Goal: Task Accomplishment & Management: Manage account settings

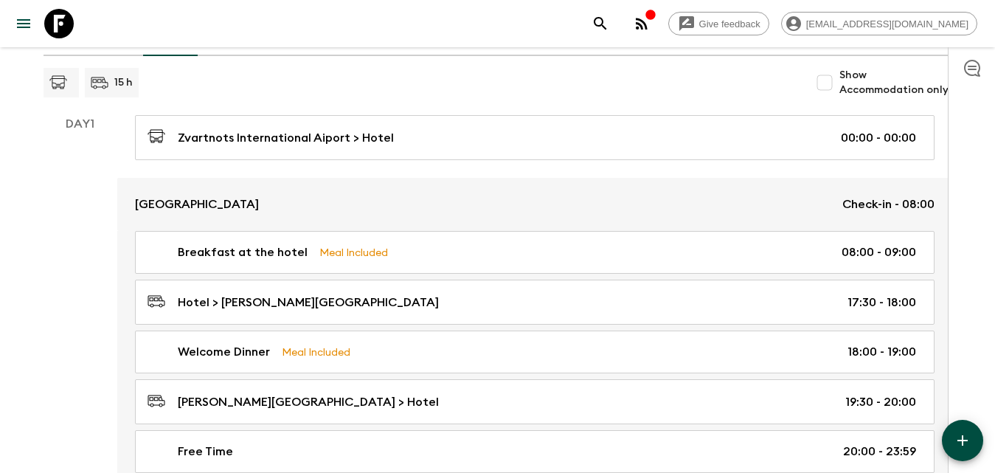
scroll to position [369, 0]
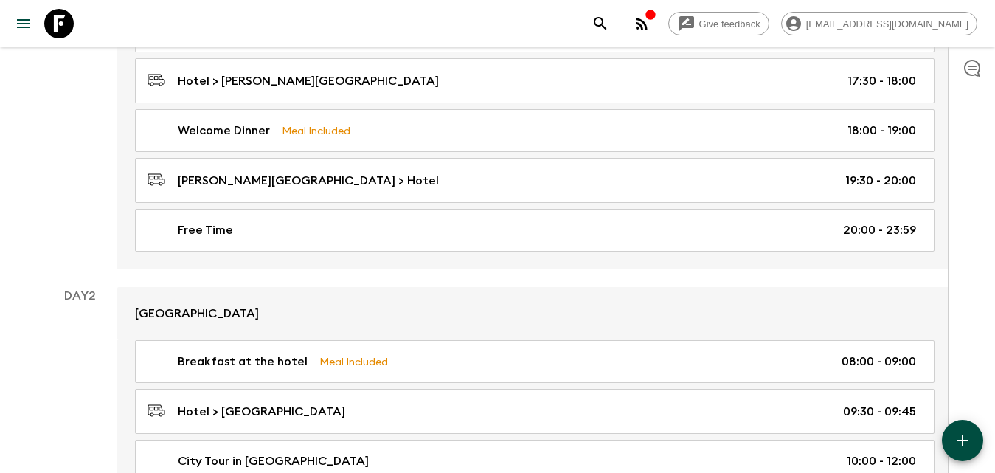
click at [956, 443] on icon "button" at bounding box center [962, 440] width 18 height 18
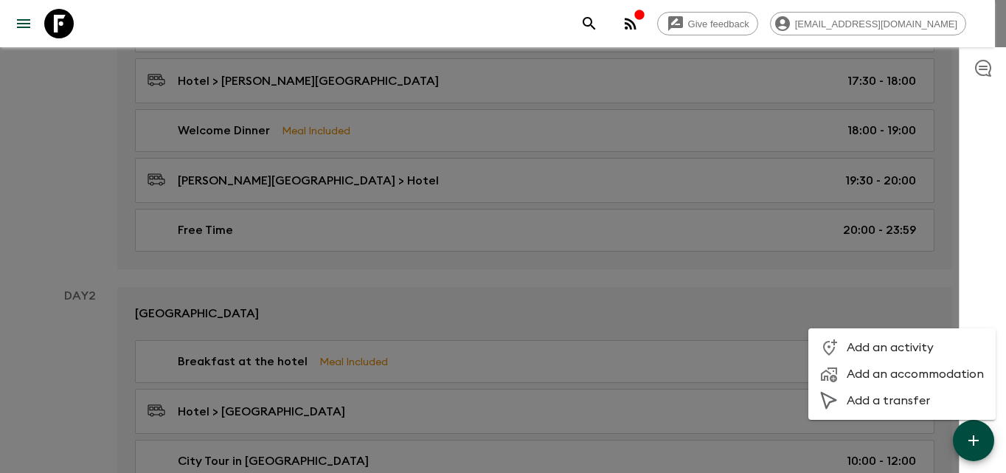
click at [876, 369] on span "Add an accommodation" at bounding box center [914, 373] width 137 height 15
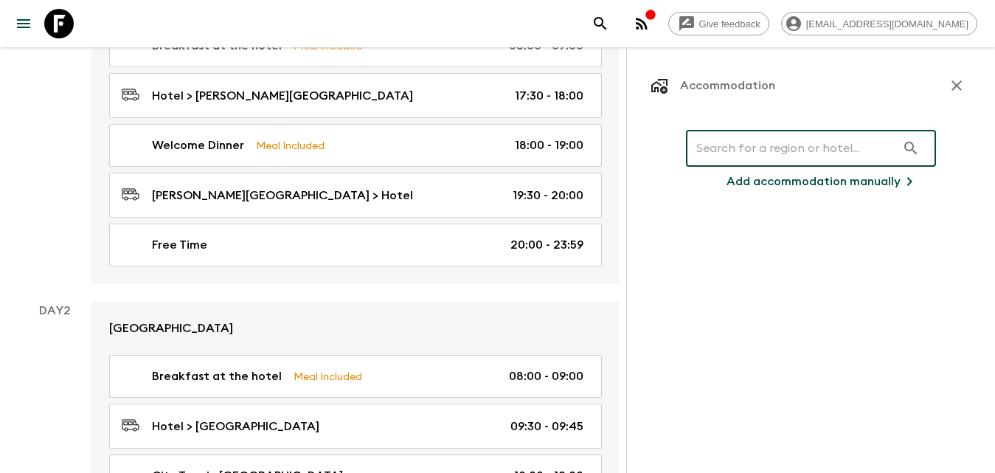
click at [762, 144] on input "text" at bounding box center [791, 148] width 210 height 41
click at [787, 180] on p "Add accommodation manually" at bounding box center [813, 182] width 174 height 18
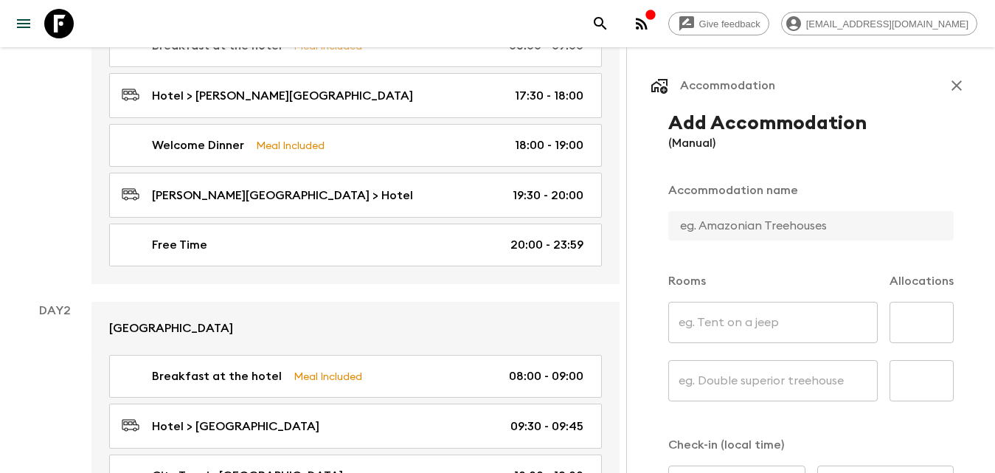
click at [748, 225] on input "text" at bounding box center [805, 225] width 274 height 29
type input "[GEOGRAPHIC_DATA]"
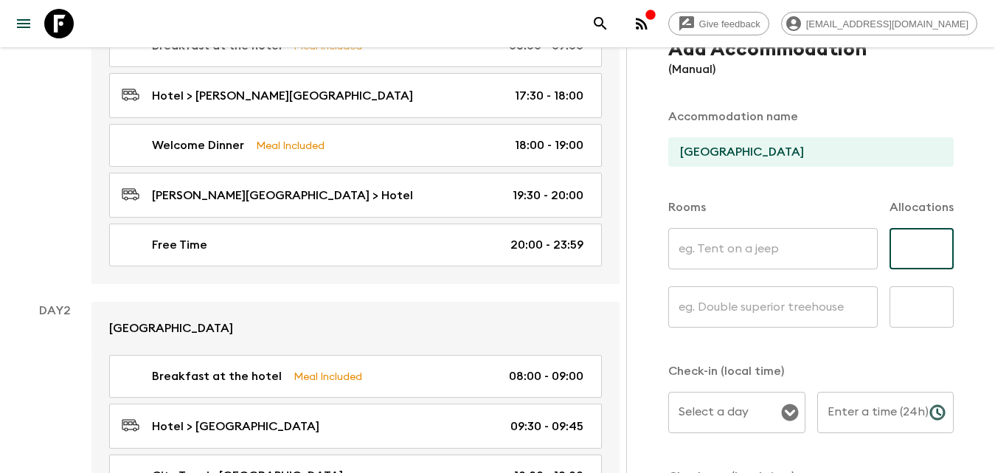
click at [924, 248] on input "text" at bounding box center [921, 248] width 64 height 41
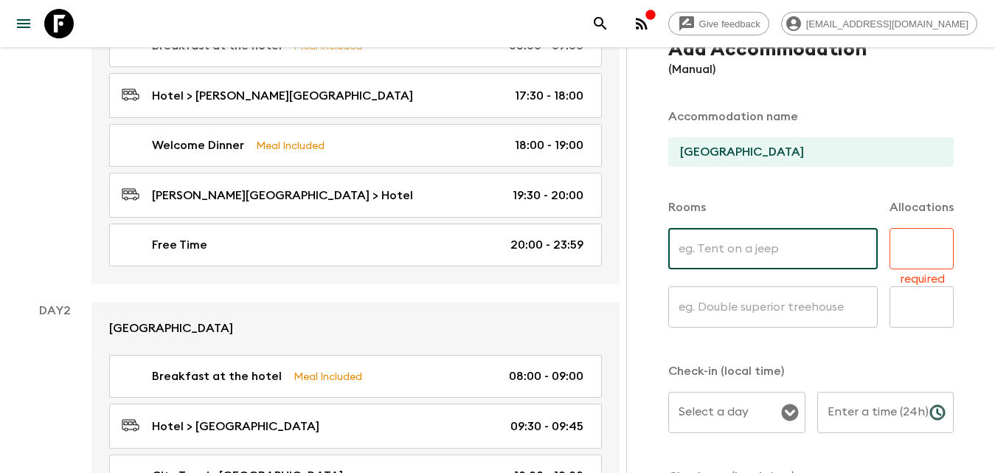
click at [695, 242] on input "text" at bounding box center [772, 248] width 209 height 41
drag, startPoint x: 802, startPoint y: 320, endPoint x: 793, endPoint y: 332, distance: 14.7
click at [799, 320] on input "text" at bounding box center [772, 306] width 209 height 41
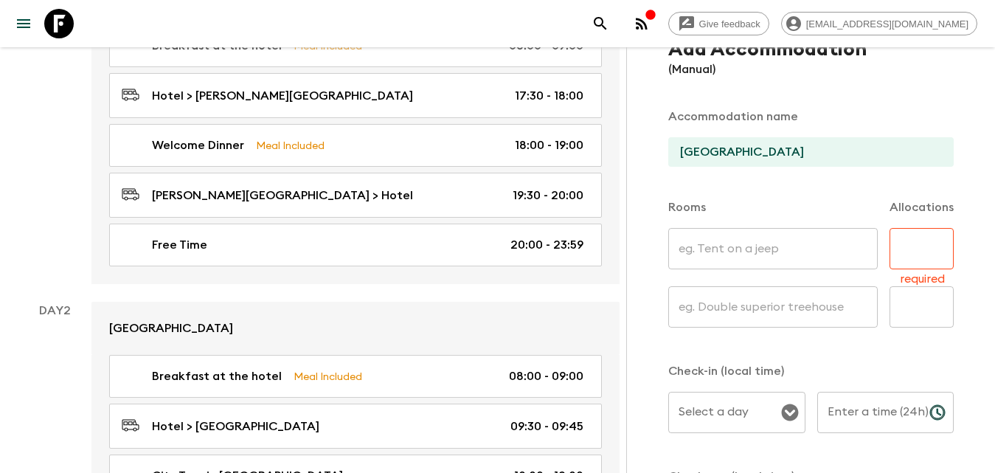
click at [787, 347] on div "Add Accommodation (Manual) Accommodation name Red Bridge Hotel Rooms Allocation…" at bounding box center [810, 332] width 321 height 589
click at [811, 315] on input "text" at bounding box center [772, 306] width 209 height 41
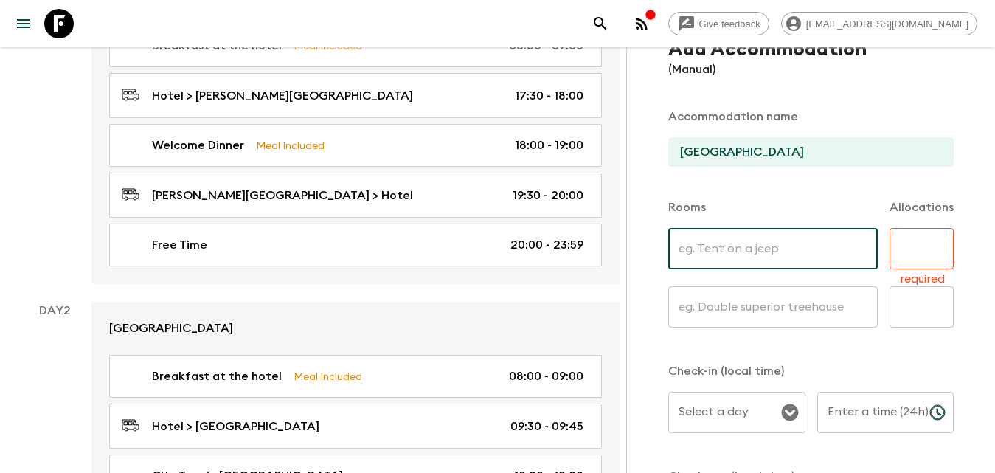
click at [852, 228] on input "text" at bounding box center [772, 248] width 209 height 41
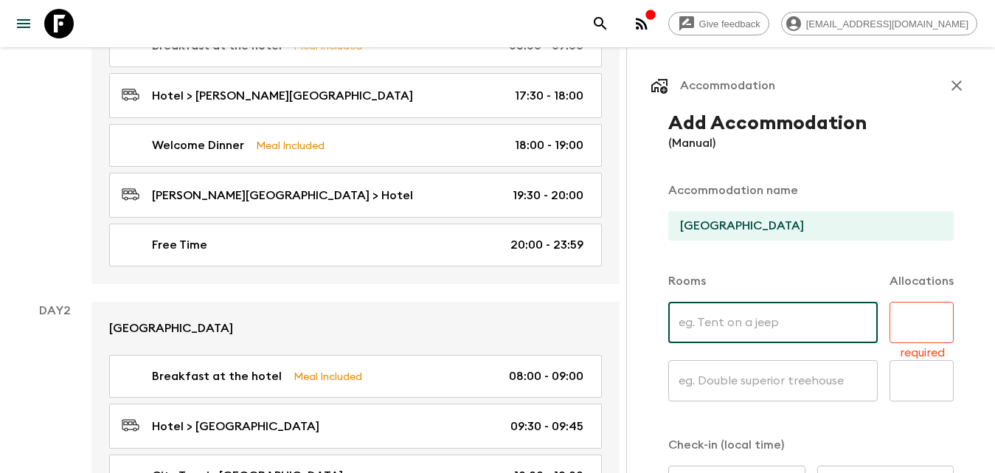
click at [953, 81] on button "button" at bounding box center [956, 85] width 29 height 29
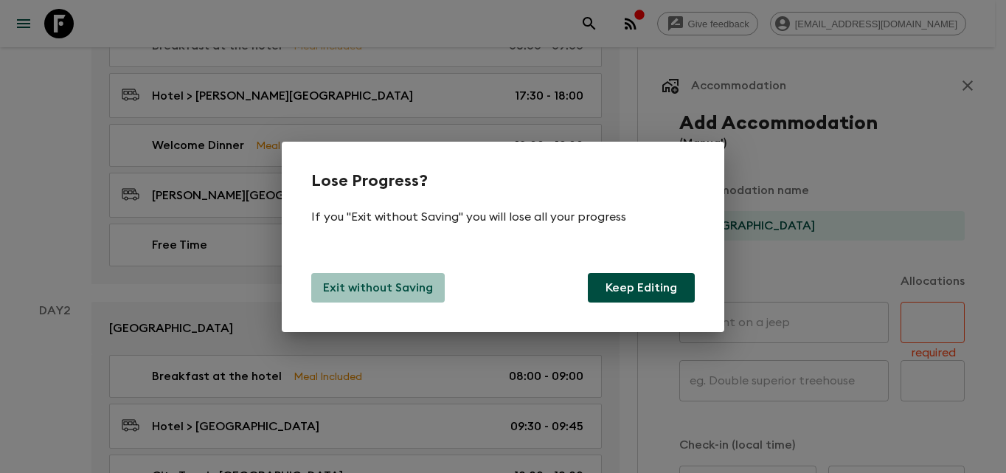
click at [406, 288] on p "Exit without Saving" at bounding box center [378, 288] width 110 height 18
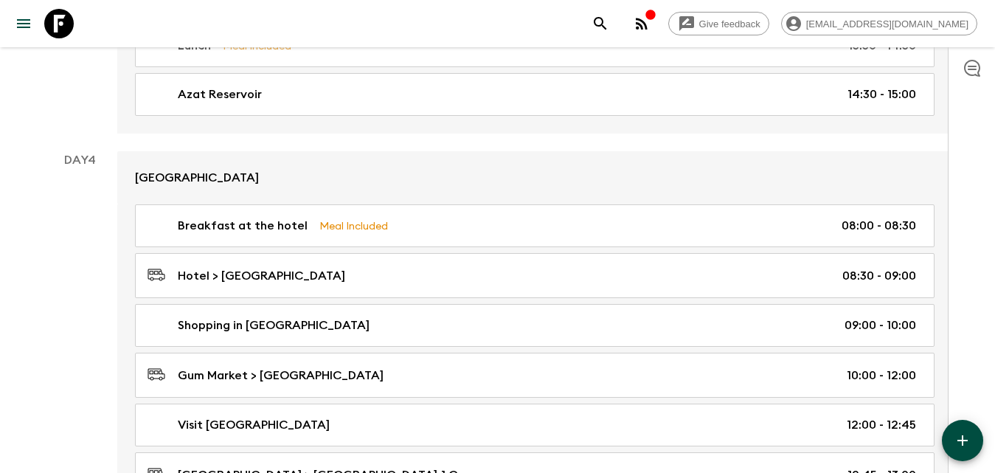
scroll to position [1579, 0]
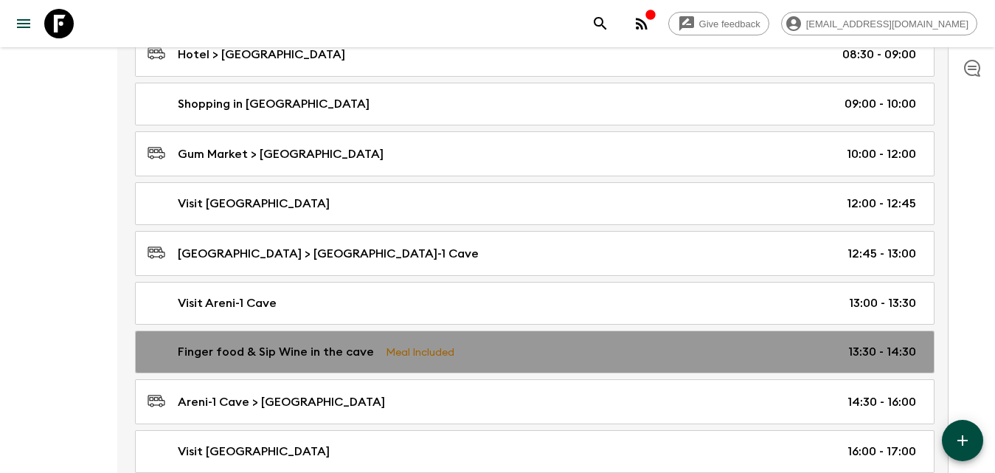
click at [478, 361] on link "Finger food & Sip Wine in the cave Meal Included 13:30 - 14:30" at bounding box center [534, 351] width 799 height 43
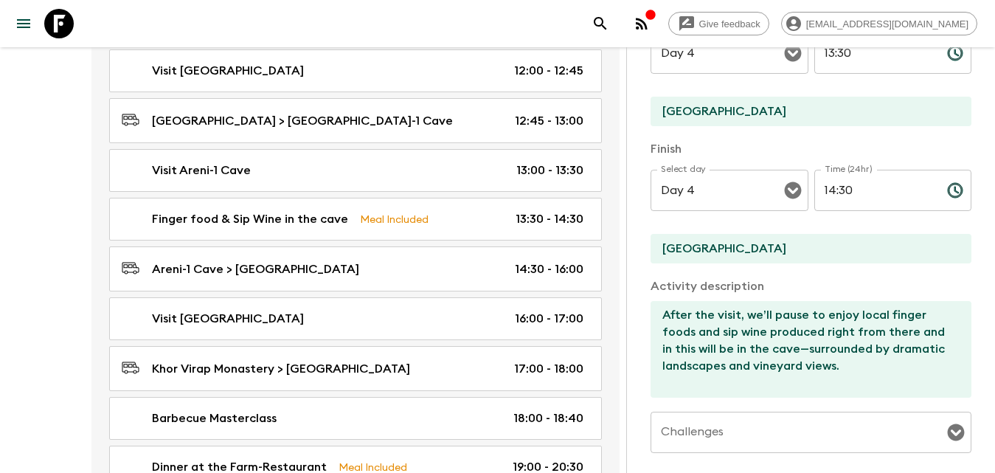
scroll to position [8, 0]
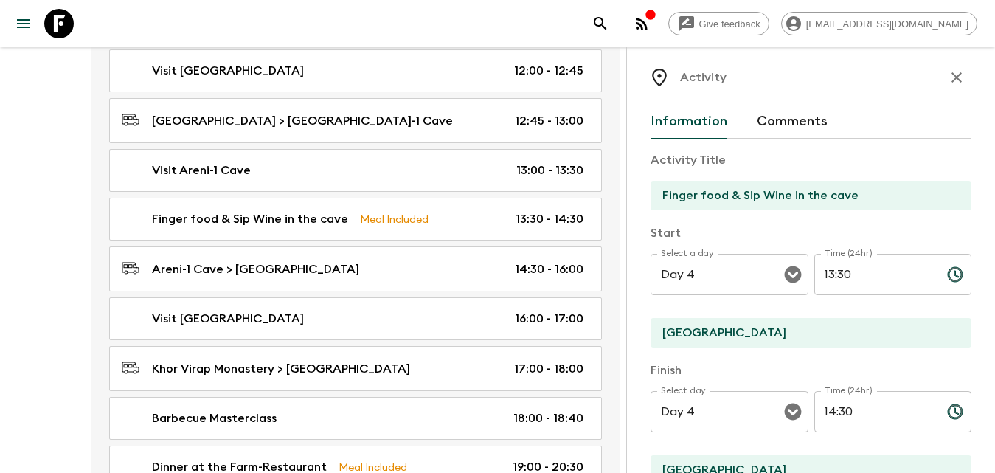
click at [951, 74] on icon "button" at bounding box center [956, 77] width 10 height 10
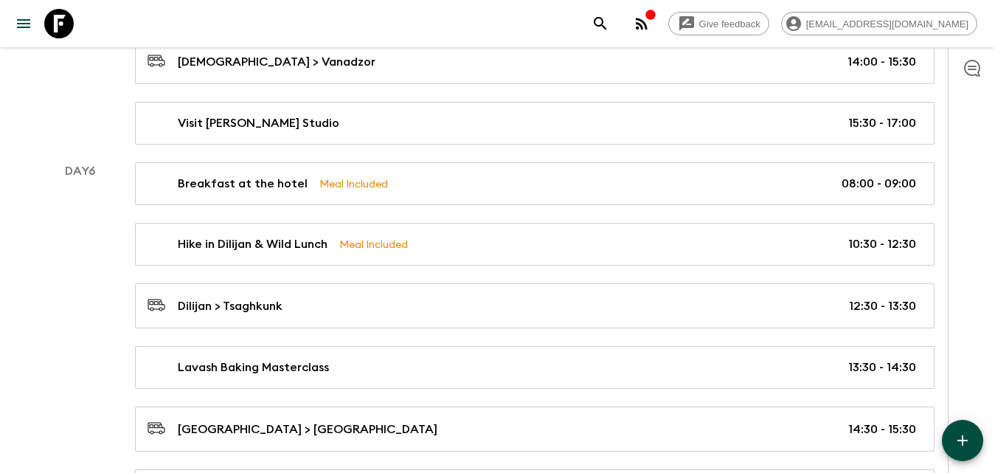
scroll to position [2611, 0]
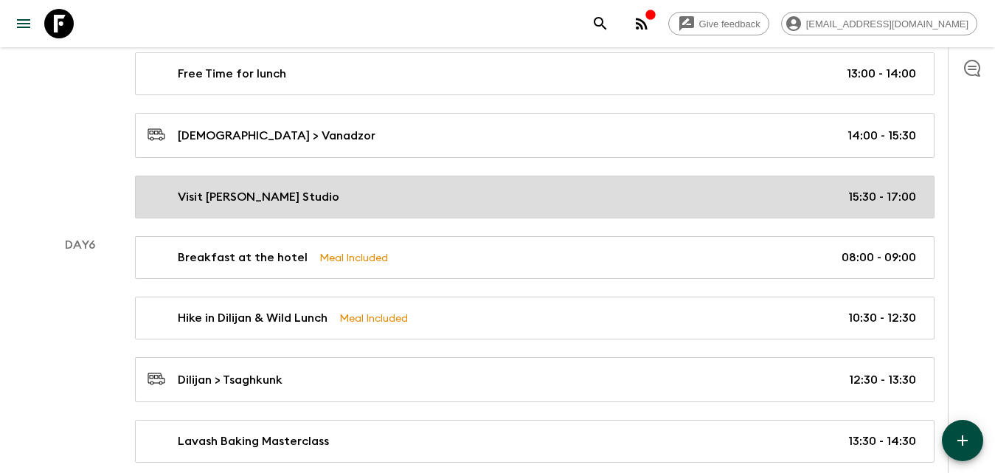
click at [866, 203] on p "15:30 - 17:00" at bounding box center [882, 197] width 68 height 18
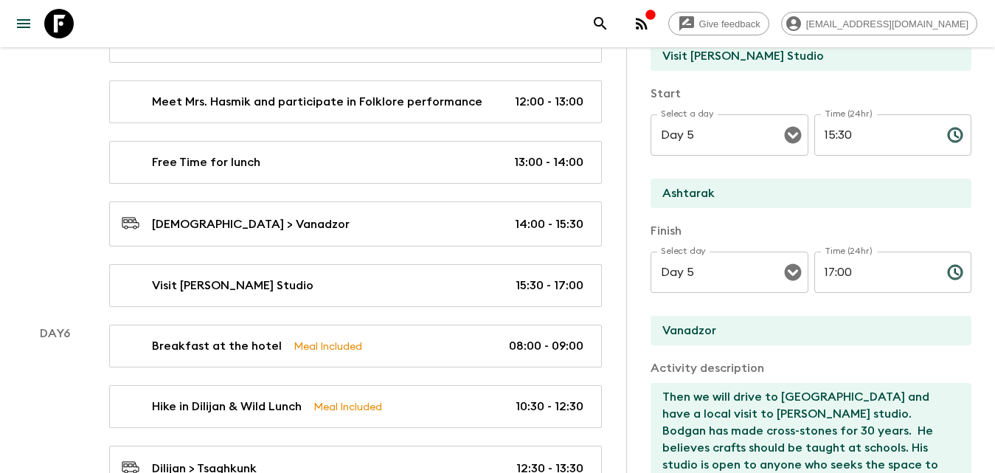
scroll to position [221, 0]
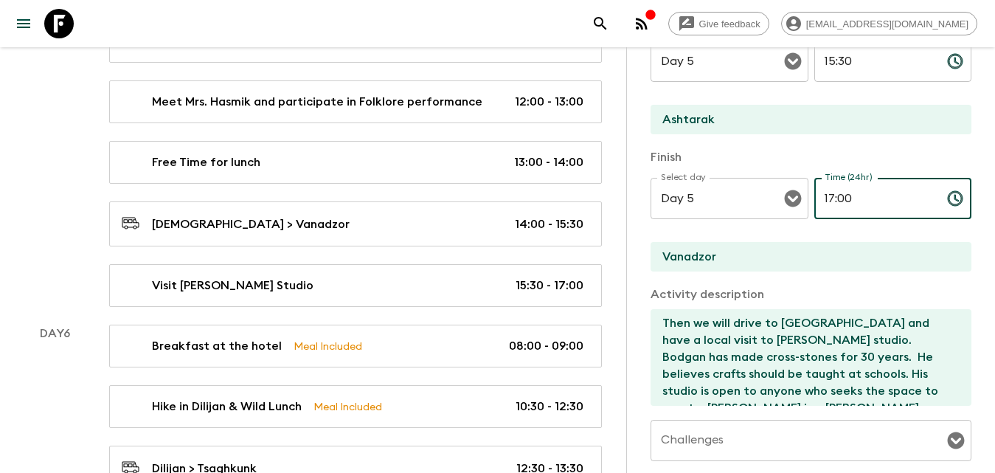
click at [830, 193] on input "17:00" at bounding box center [874, 198] width 121 height 41
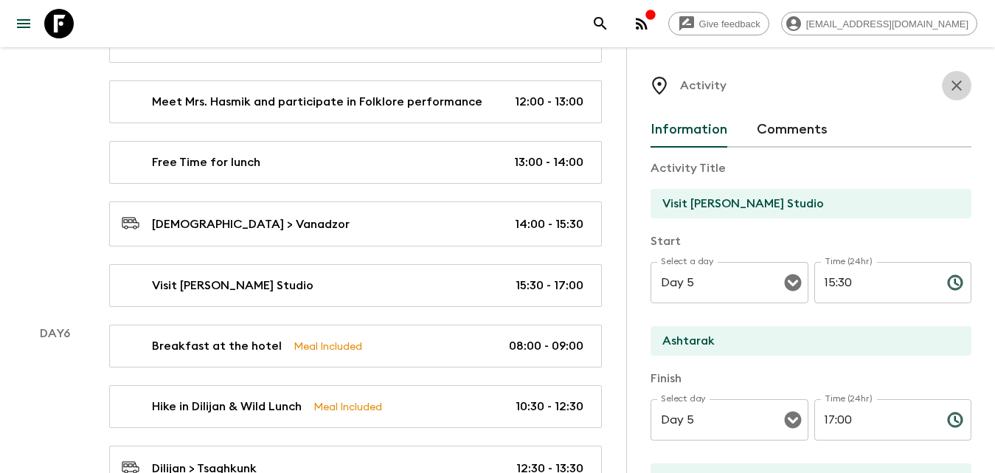
click at [948, 84] on icon "button" at bounding box center [957, 86] width 18 height 18
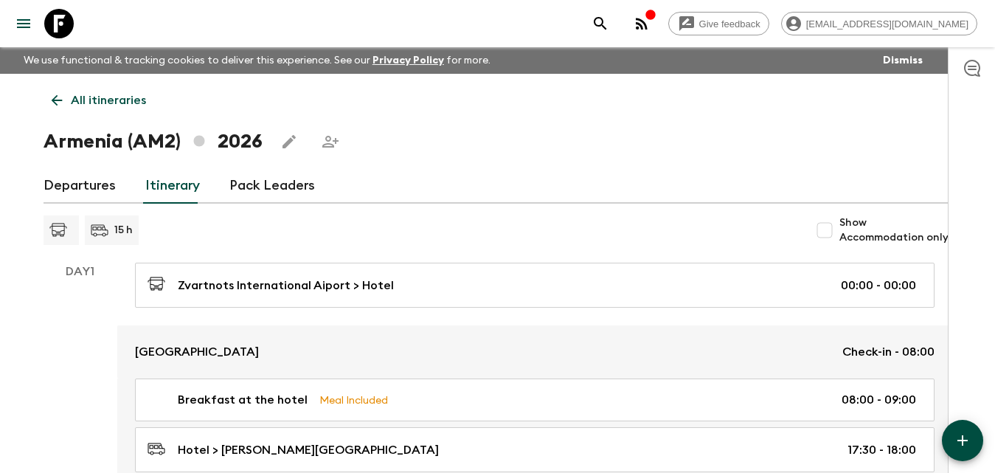
click at [271, 176] on link "Pack Leaders" at bounding box center [272, 185] width 86 height 35
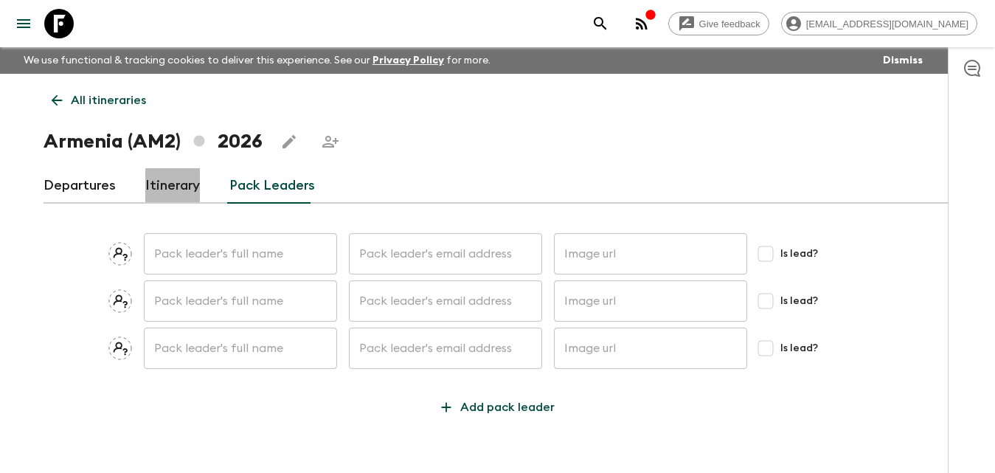
click at [161, 193] on link "Itinerary" at bounding box center [172, 185] width 55 height 35
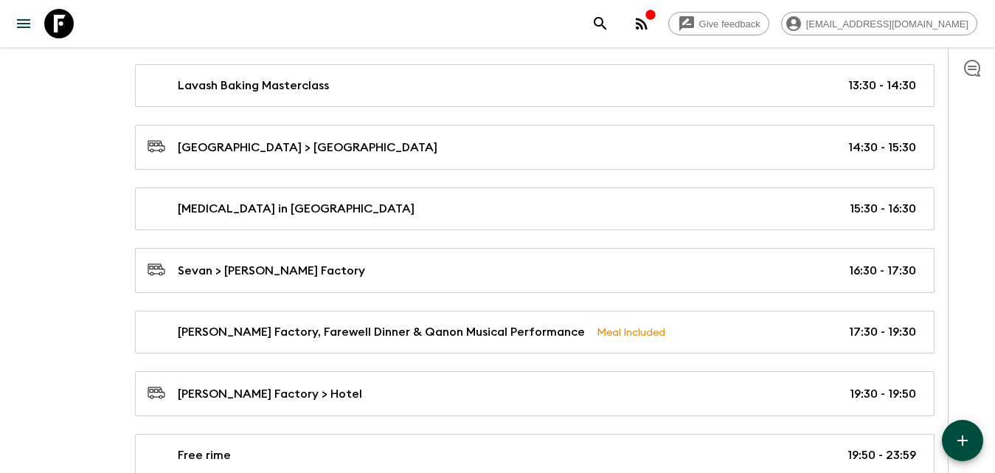
scroll to position [3443, 0]
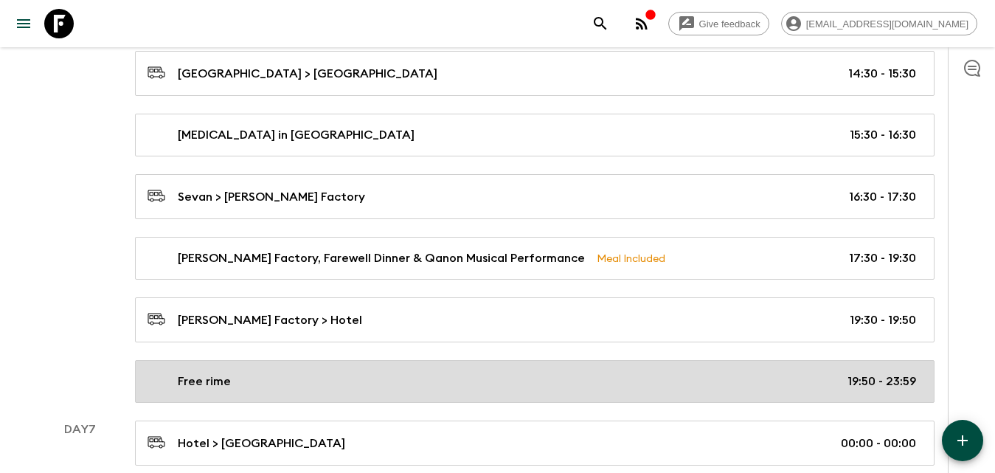
click at [279, 363] on link "Free rime 19:50 - 23:59" at bounding box center [534, 381] width 799 height 43
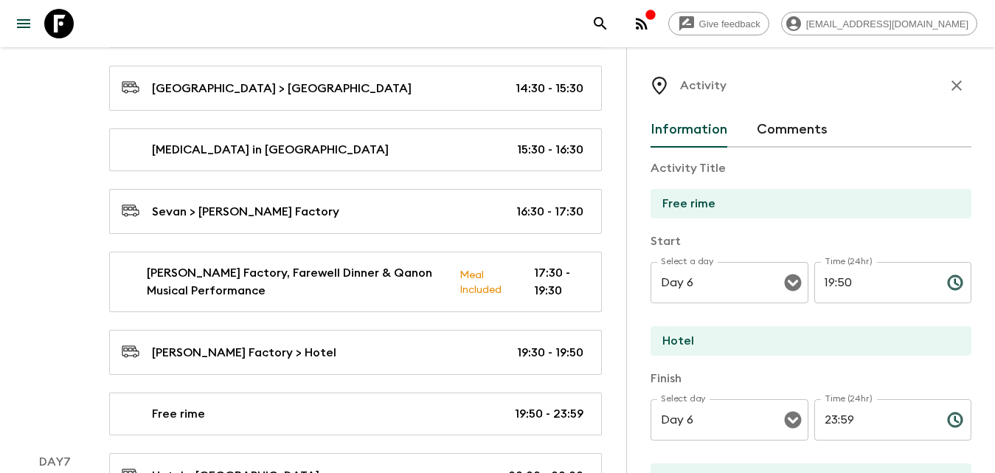
click at [689, 207] on input "Free rime" at bounding box center [804, 203] width 309 height 29
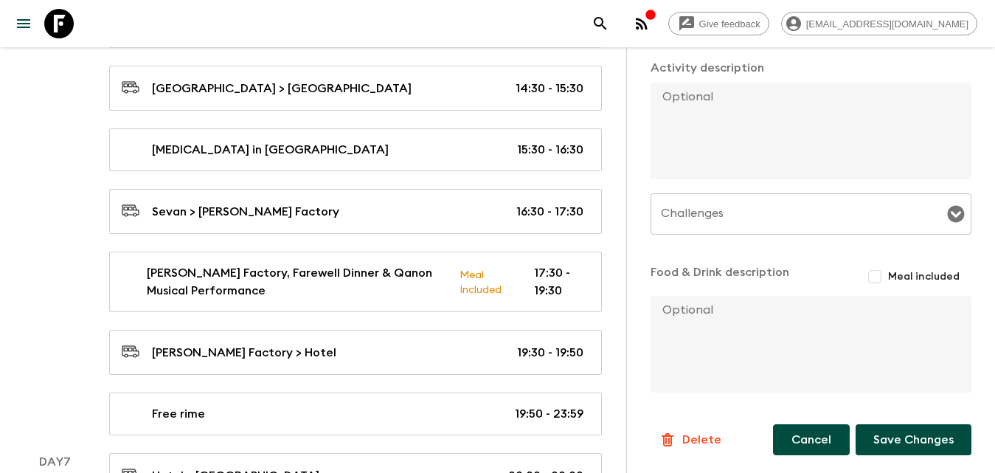
scroll to position [3550, 0]
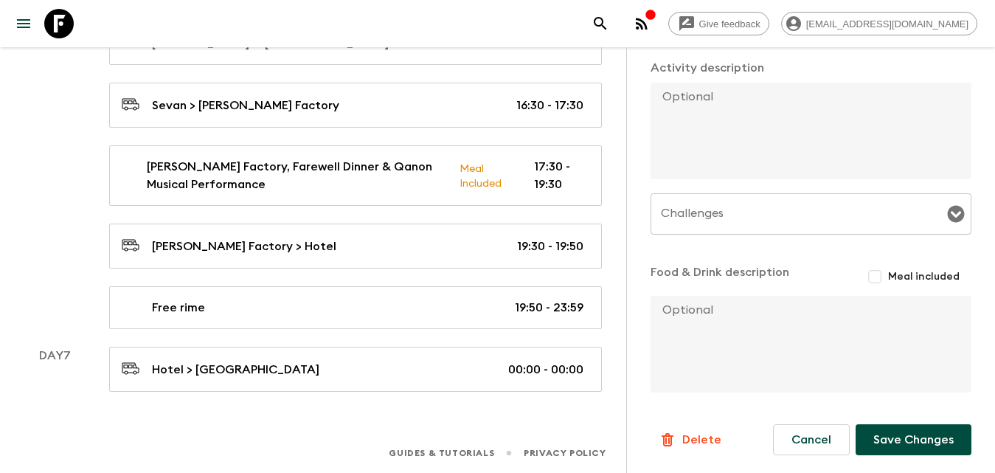
type input "Free time"
click at [896, 438] on button "Save Changes" at bounding box center [913, 439] width 116 height 31
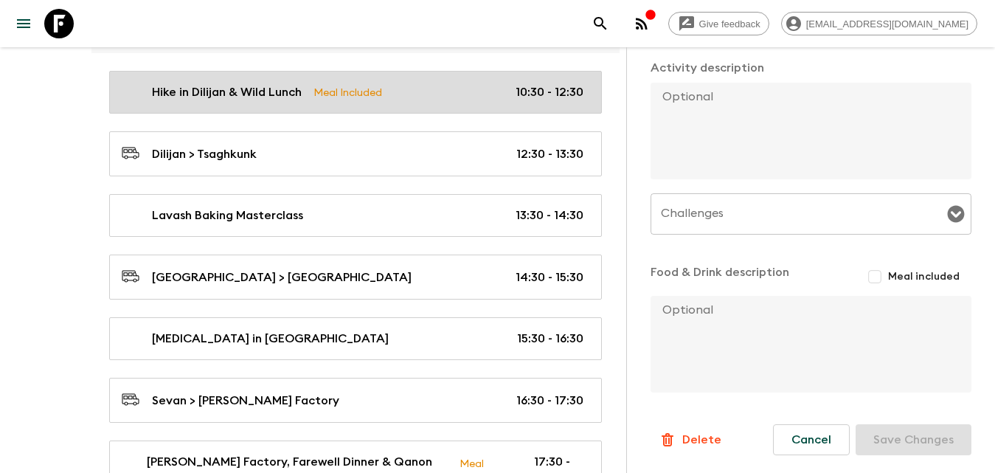
scroll to position [2960, 0]
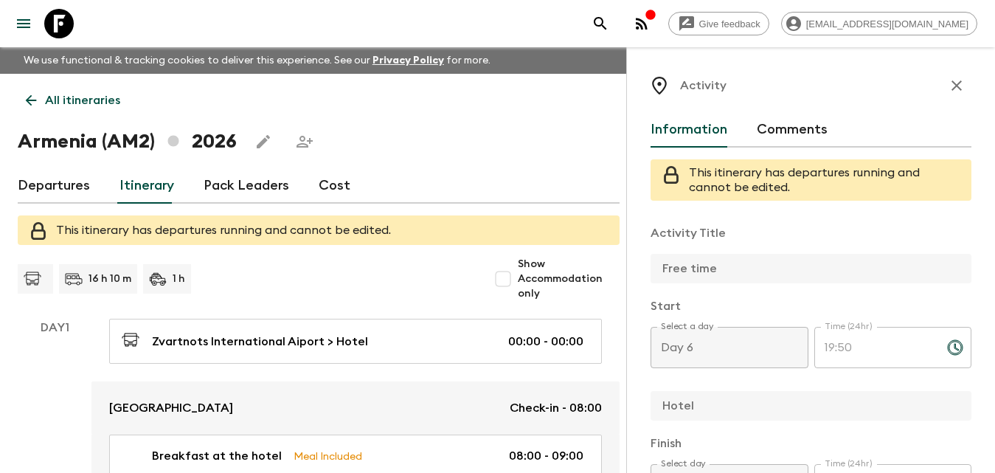
click at [223, 190] on link "Pack Leaders" at bounding box center [247, 185] width 86 height 35
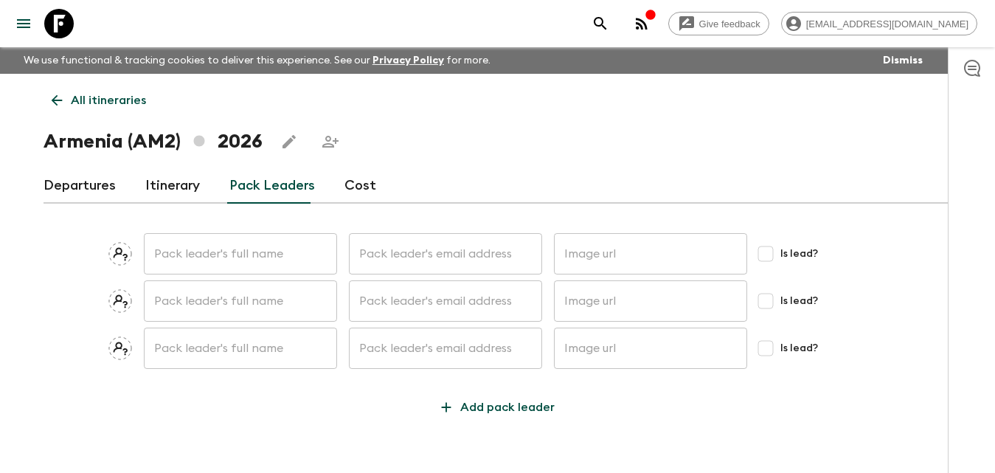
click at [364, 181] on link "Cost" at bounding box center [360, 185] width 32 height 35
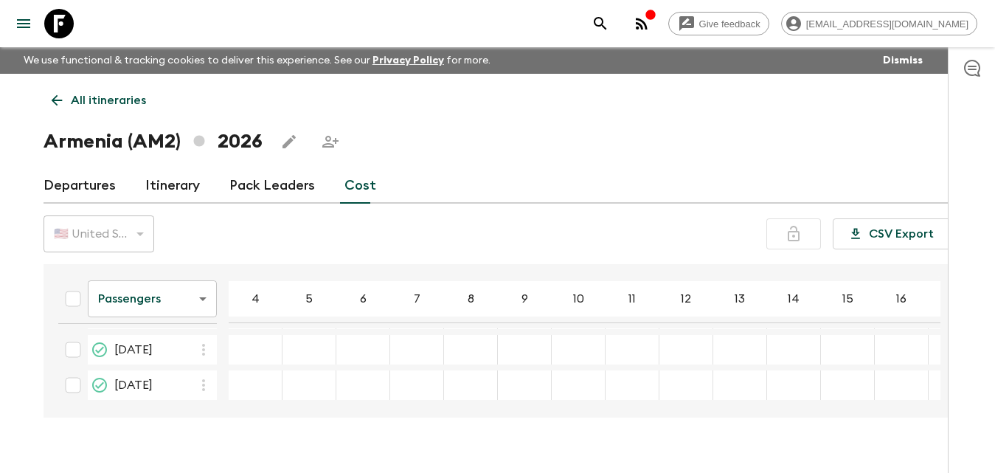
scroll to position [26, 0]
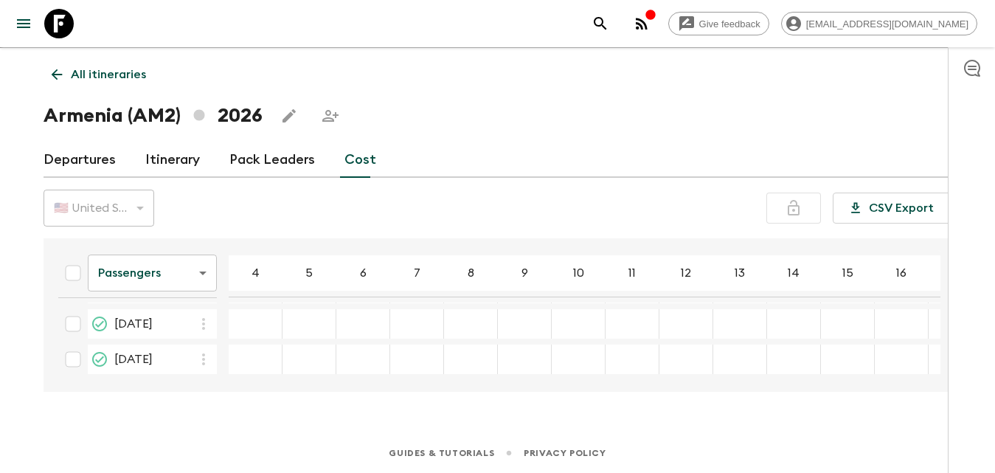
click at [260, 327] on div "11 Oct 2026; 4" at bounding box center [256, 323] width 54 height 29
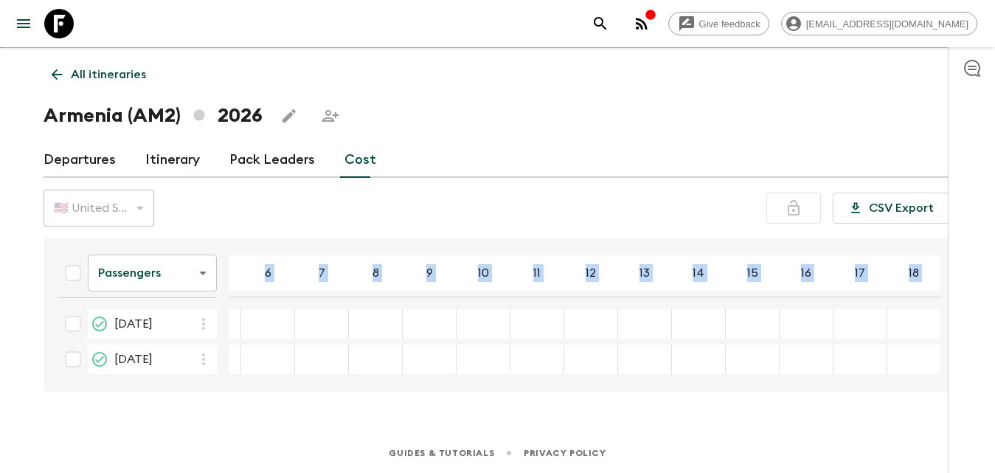
scroll to position [288, 101]
drag, startPoint x: 843, startPoint y: 381, endPoint x: 709, endPoint y: 293, distance: 160.7
click at [709, 293] on div "Passengers passengersCost ​ 4 5 6 7 8 9 10 11 12 13 14 15 16 17 18 26 Apr 2026 …" at bounding box center [498, 314] width 908 height 153
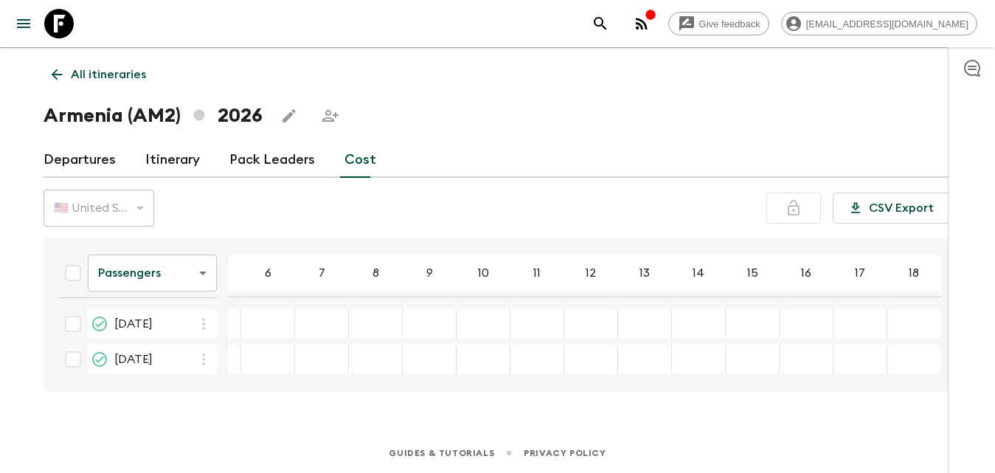
drag, startPoint x: 907, startPoint y: 362, endPoint x: 858, endPoint y: 360, distance: 48.7
click at [898, 361] on div "25 Oct 2026; 18" at bounding box center [913, 358] width 53 height 29
click at [798, 305] on table "Passengers passengersCost ​ 4 5 6 7 8 9 10 11 12 13 14 15 16 17 18 26 Apr 2026 …" at bounding box center [540, 453] width 989 height 418
click at [798, 333] on div "26 Apr 2026; 14" at bounding box center [794, 322] width 54 height 29
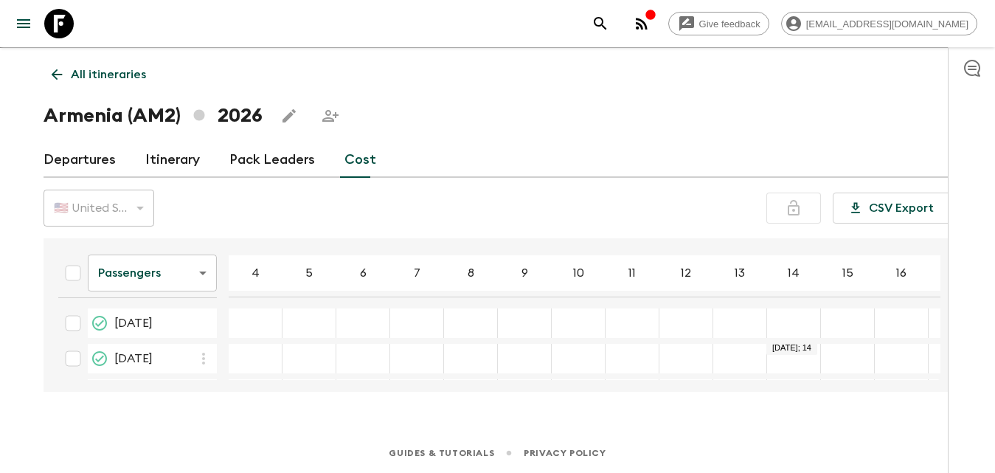
click at [800, 330] on div "26 Apr 2026; 14" at bounding box center [794, 322] width 54 height 29
drag, startPoint x: 268, startPoint y: 308, endPoint x: 277, endPoint y: 318, distance: 12.6
click at [275, 316] on table "Passengers passengersCost ​ 4 5 6 7 8 9 10 11 12 13 14 15 16 17 18 26 Apr 2026 …" at bounding box center [540, 453] width 989 height 418
click at [275, 324] on input "26 Apr 2026; 4" at bounding box center [255, 323] width 47 height 17
drag, startPoint x: 311, startPoint y: 324, endPoint x: 324, endPoint y: 326, distance: 13.5
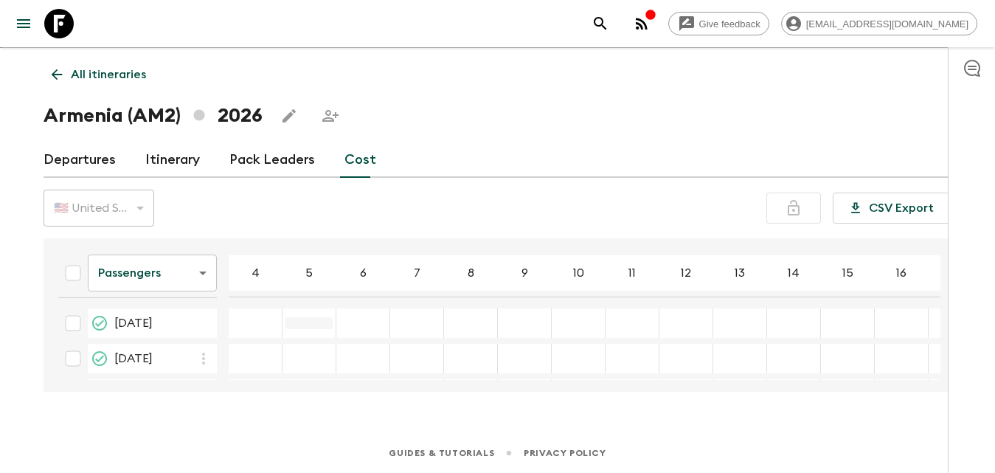
click at [316, 324] on tr "26 Apr 2026 ​ ​" at bounding box center [540, 322] width 989 height 29
drag, startPoint x: 334, startPoint y: 326, endPoint x: 361, endPoint y: 327, distance: 26.6
drag, startPoint x: 385, startPoint y: 329, endPoint x: 440, endPoint y: 329, distance: 55.3
click at [419, 329] on tr "26 Apr 2026 ​ ​ ​" at bounding box center [540, 322] width 989 height 29
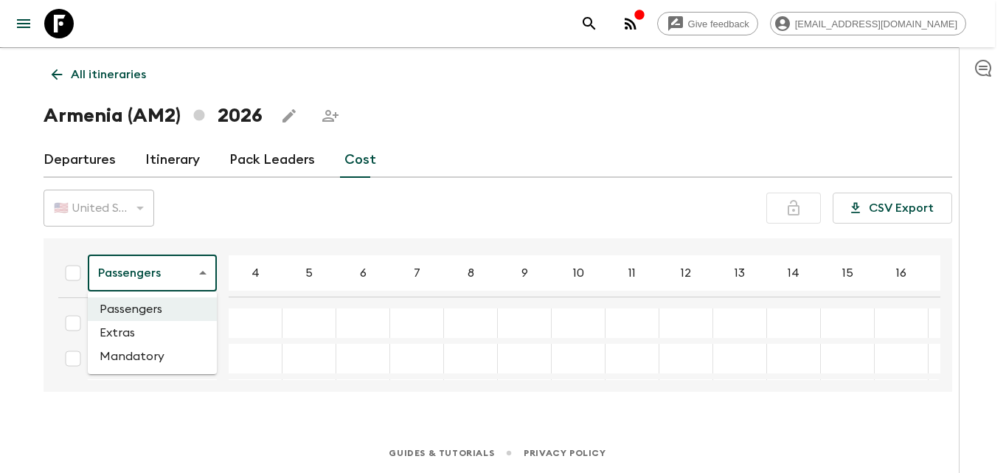
click at [194, 271] on body "Give feedback incoming@armeniaholidays.com We use functional & tracking cookies…" at bounding box center [503, 223] width 1006 height 498
click at [137, 331] on li "Extras" at bounding box center [152, 333] width 129 height 24
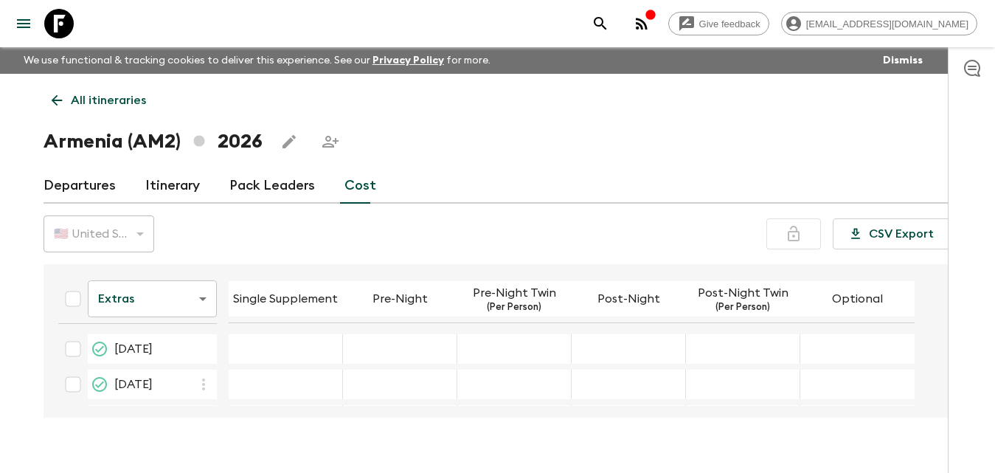
click at [174, 300] on body "Give feedback incoming@armeniaholidays.com We use functional & tracking cookies…" at bounding box center [497, 249] width 995 height 498
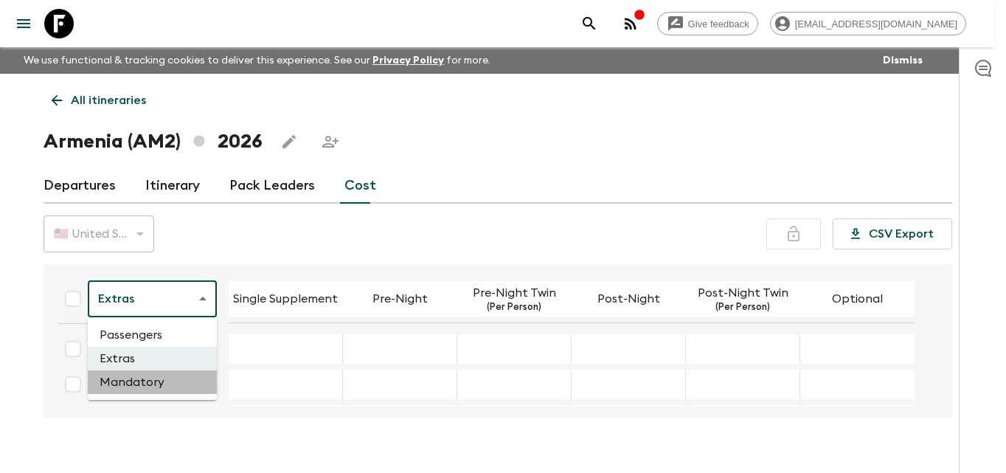
click at [163, 381] on li "Mandatory" at bounding box center [152, 382] width 129 height 24
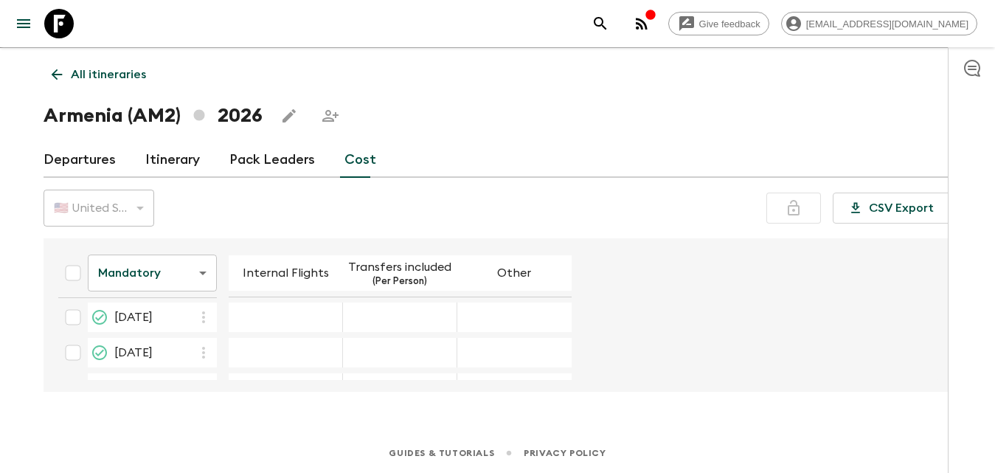
scroll to position [282, 0]
